Goal: Task Accomplishment & Management: Use online tool/utility

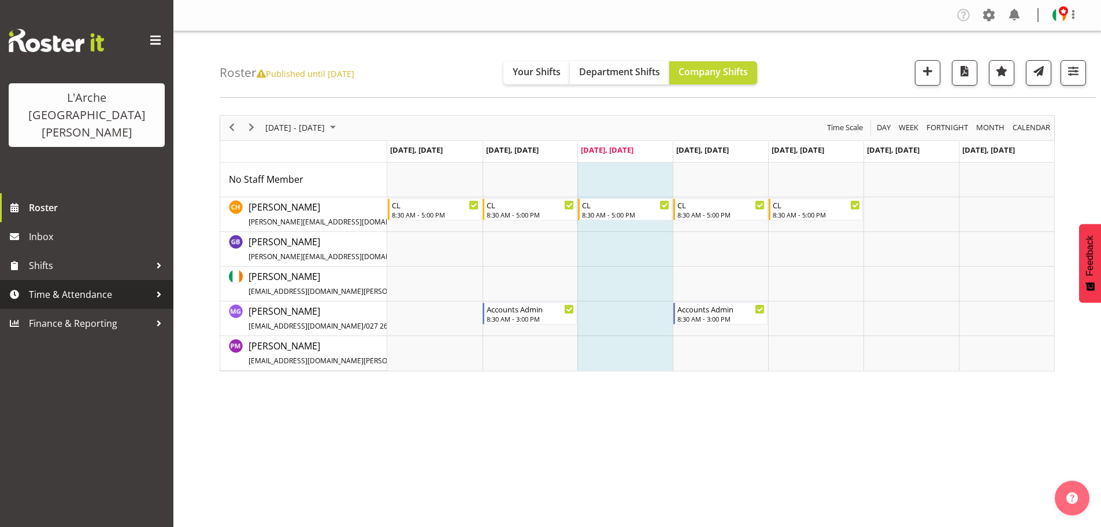
click at [91, 286] on span "Time & Attendance" at bounding box center [89, 294] width 121 height 17
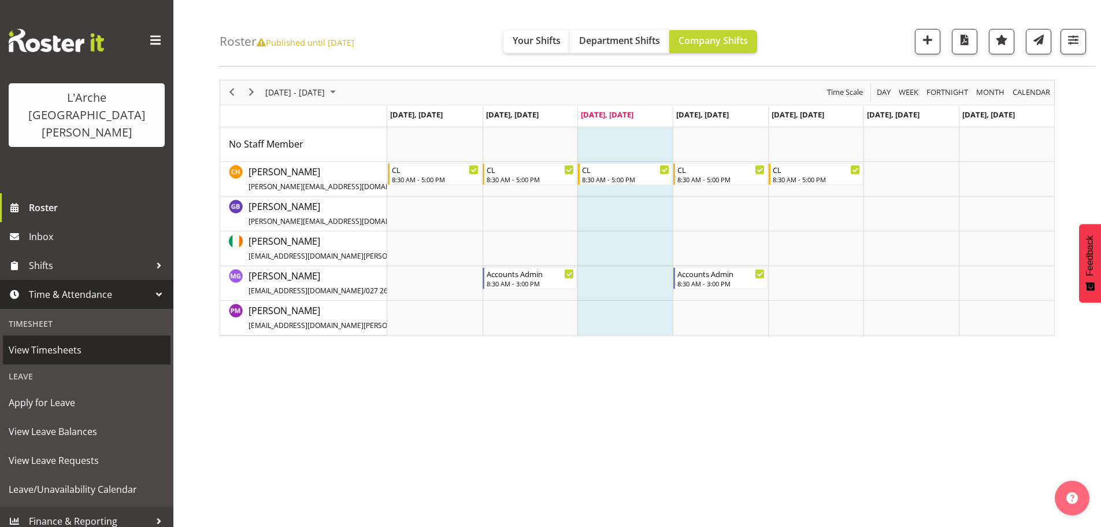
scroll to position [42, 0]
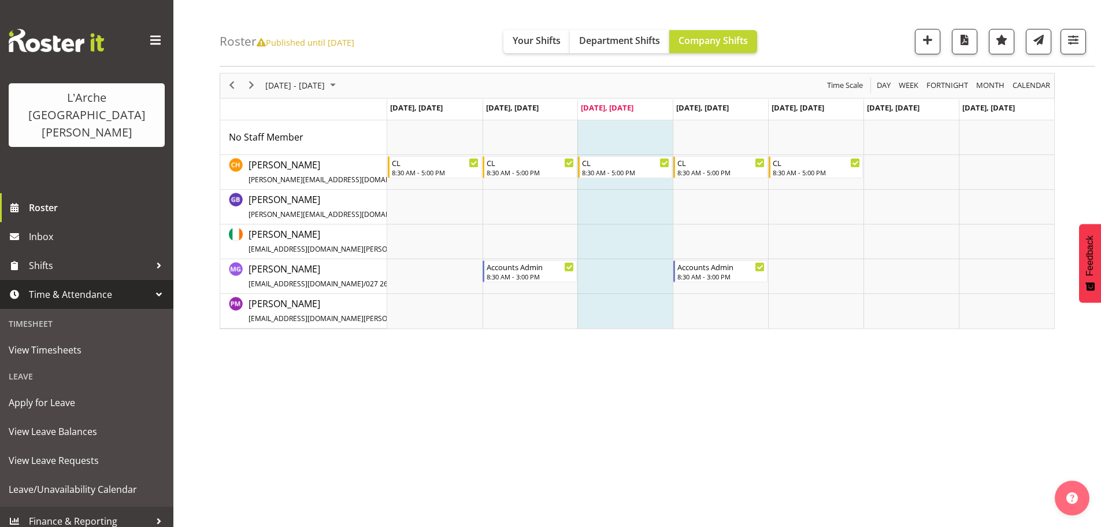
click at [18, 286] on span at bounding box center [14, 294] width 17 height 17
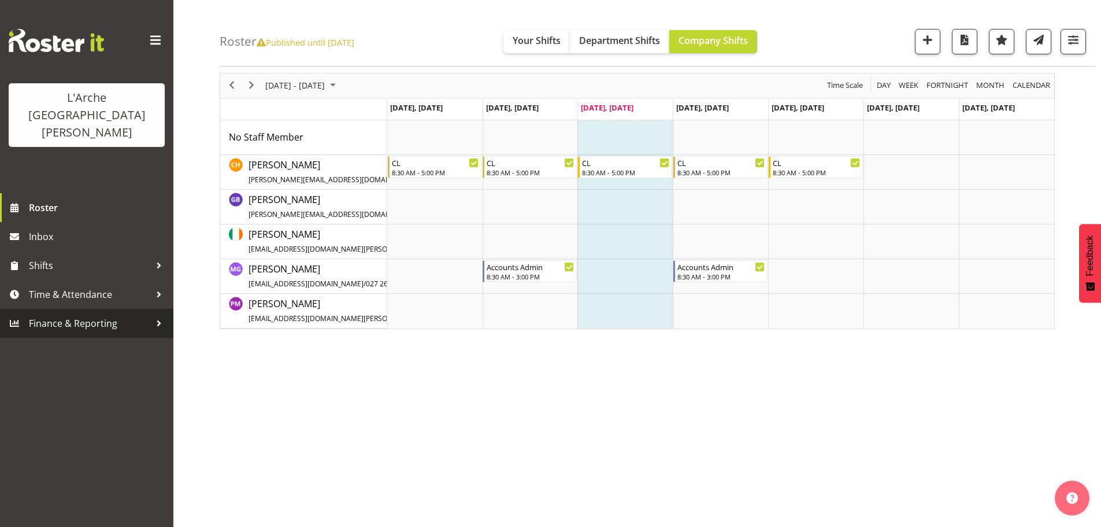
click at [106, 315] on span "Finance & Reporting" at bounding box center [89, 323] width 121 height 17
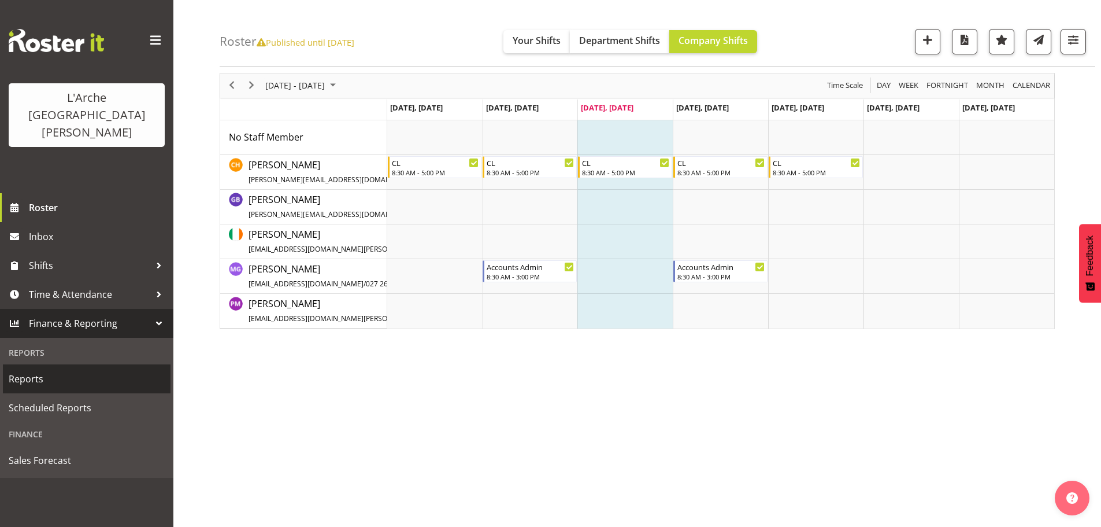
click at [23, 370] on span "Reports" at bounding box center [87, 378] width 156 height 17
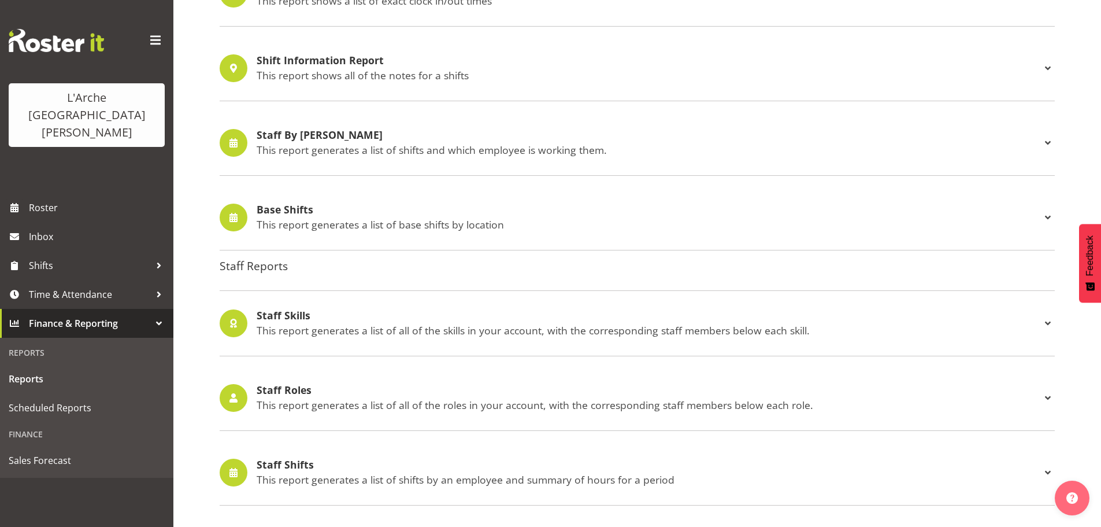
scroll to position [886, 0]
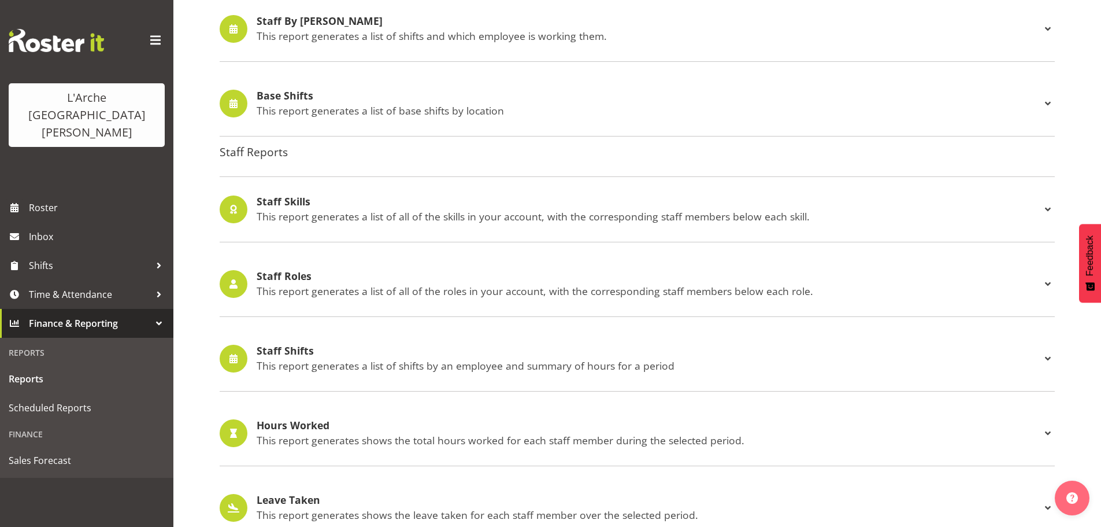
click at [1046, 356] on span at bounding box center [1048, 359] width 14 height 14
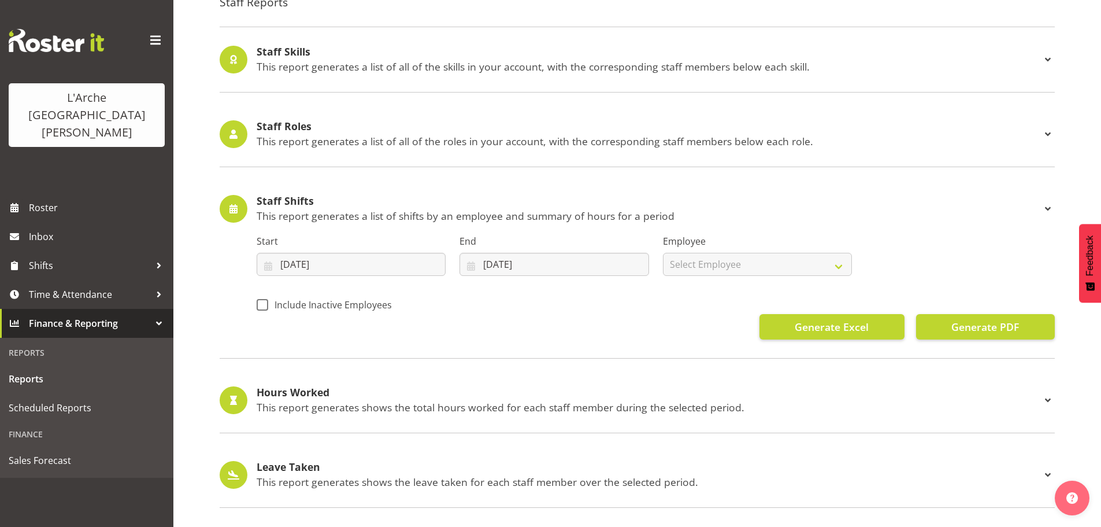
scroll to position [1040, 0]
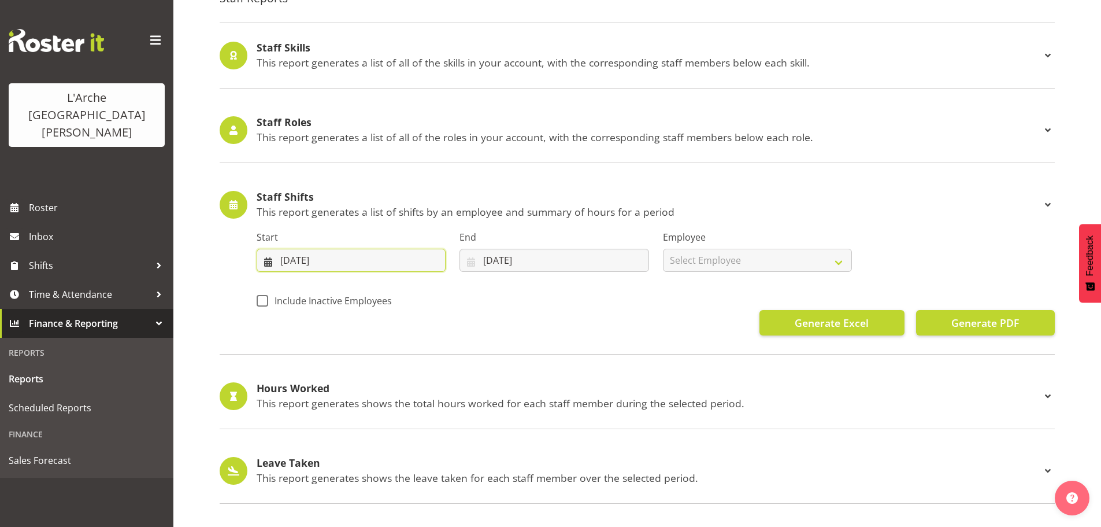
click at [345, 259] on input "[DATE]" at bounding box center [351, 260] width 189 height 23
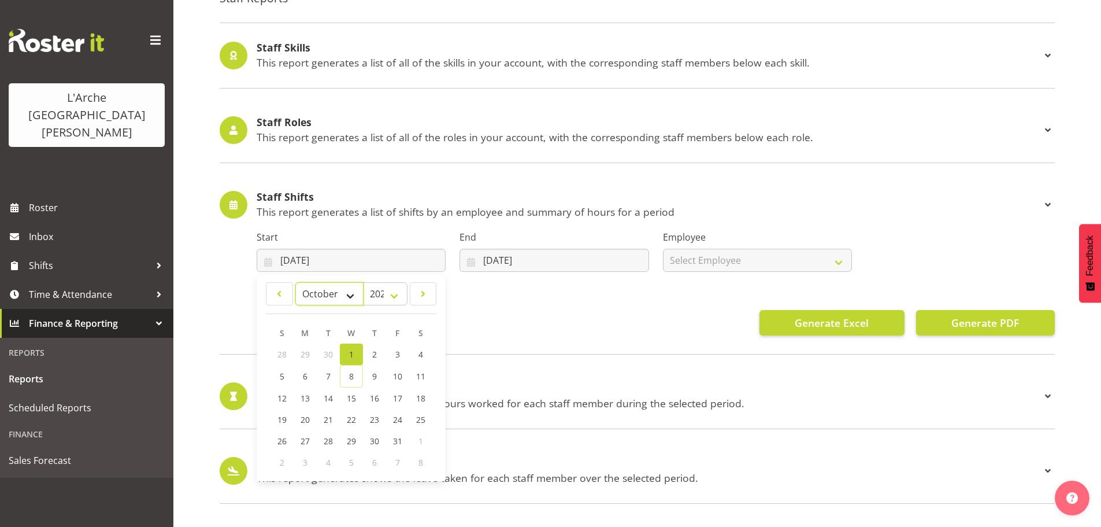
click at [347, 291] on select "January February March April May June July August September October November De…" at bounding box center [329, 293] width 68 height 23
select select "3"
click at [295, 282] on select "January February March April May June July August September October November De…" at bounding box center [329, 293] width 68 height 23
click at [329, 355] on span "1" at bounding box center [328, 354] width 5 height 11
type input "[DATE]"
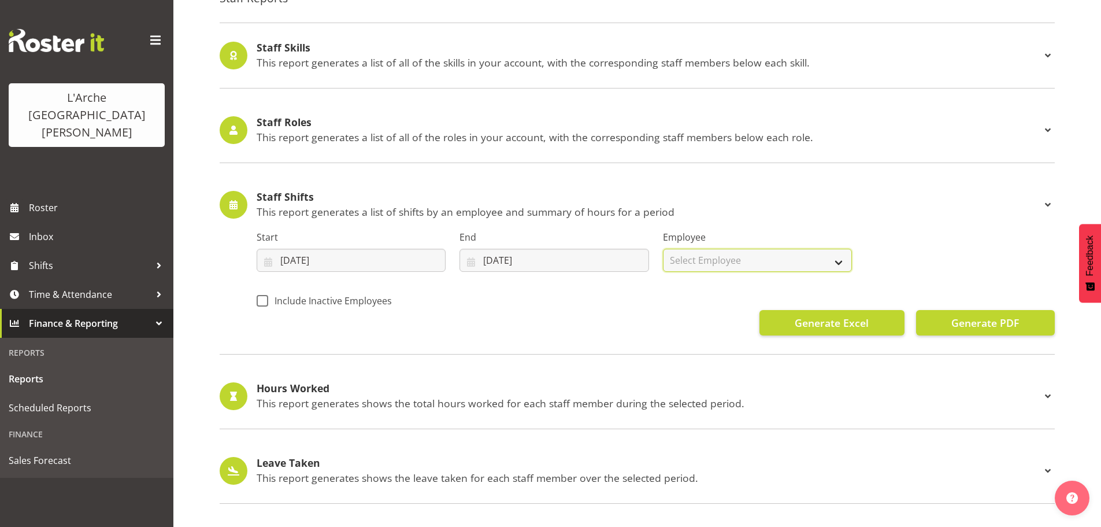
click at [842, 258] on select "Select Employee All Employees [PERSON_NAME] [PERSON_NAME] [PERSON_NAME] Ayamita…" at bounding box center [757, 260] width 189 height 23
select select "9809"
click at [663, 249] on select "Select Employee All Employees [PERSON_NAME] [PERSON_NAME] [PERSON_NAME] Ayamita…" at bounding box center [757, 260] width 189 height 23
click at [668, 319] on div "Generate Excel Generate PDF" at bounding box center [656, 322] width 798 height 25
click at [987, 322] on span "Generate PDF" at bounding box center [986, 322] width 68 height 15
